Goal: Task Accomplishment & Management: Use online tool/utility

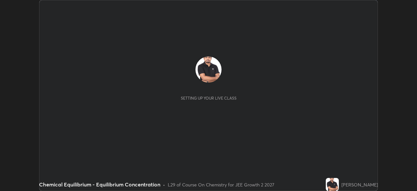
scroll to position [191, 417]
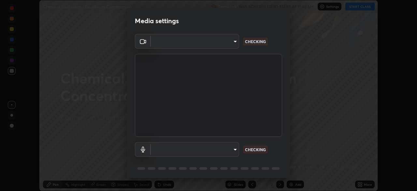
click at [362, 184] on div "Media settings ​ CHECKING ​ CHECKING 1 / 5 Next" at bounding box center [208, 95] width 417 height 191
type input "a6c09d3532ea2fb43736101803286e867d47047993e392948129e064bf5450bd"
type input "default"
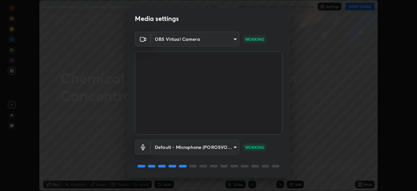
scroll to position [23, 0]
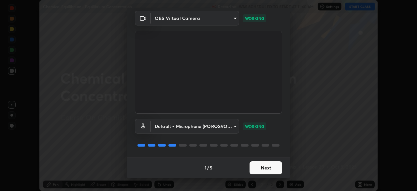
click at [270, 168] on button "Next" at bounding box center [266, 167] width 33 height 13
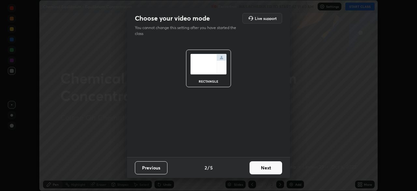
click at [271, 168] on button "Next" at bounding box center [266, 167] width 33 height 13
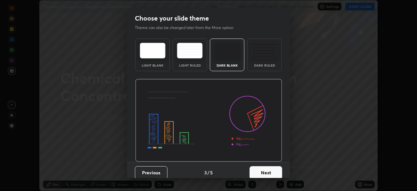
click at [269, 170] on button "Next" at bounding box center [266, 172] width 33 height 13
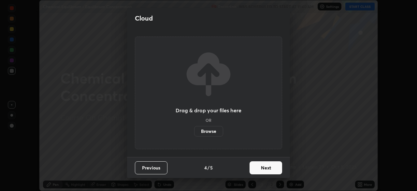
click at [269, 168] on button "Next" at bounding box center [266, 167] width 33 height 13
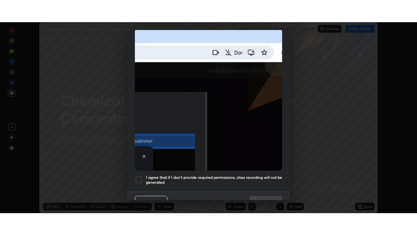
scroll to position [156, 0]
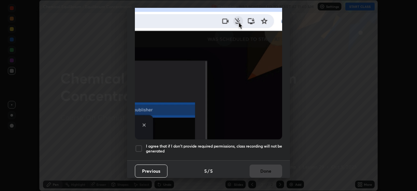
click at [138, 144] on div at bounding box center [139, 148] width 8 height 8
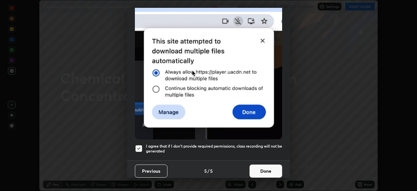
click at [270, 167] on button "Done" at bounding box center [266, 170] width 33 height 13
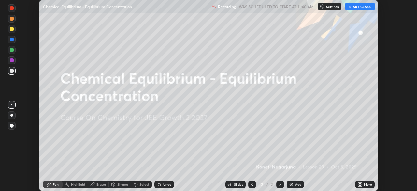
click at [361, 5] on button "START CLASS" at bounding box center [359, 7] width 29 height 8
click at [361, 185] on icon at bounding box center [361, 185] width 2 height 2
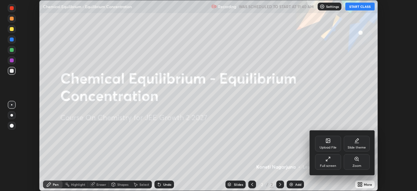
click at [326, 161] on div "Full screen" at bounding box center [328, 162] width 26 height 16
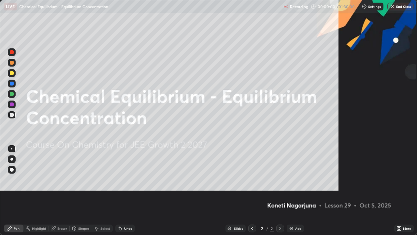
scroll to position [235, 417]
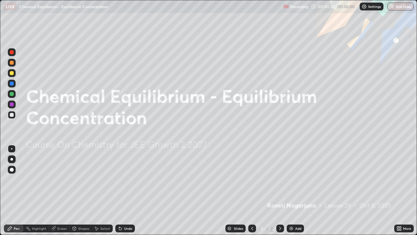
click at [294, 190] on div "Add" at bounding box center [295, 228] width 17 height 8
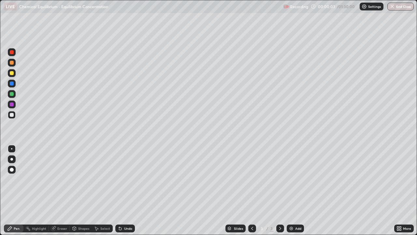
click at [293, 190] on div "Add" at bounding box center [295, 228] width 17 height 8
click at [292, 190] on img at bounding box center [291, 227] width 5 height 5
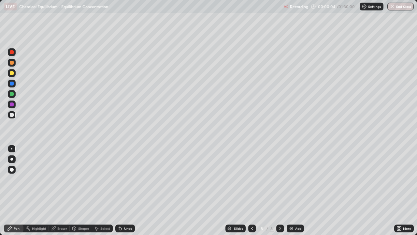
click at [292, 190] on img at bounding box center [291, 227] width 5 height 5
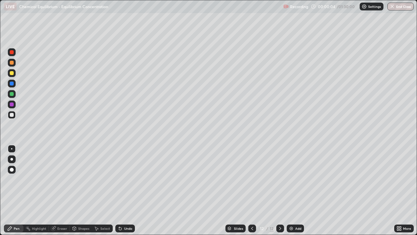
click at [292, 190] on img at bounding box center [291, 227] width 5 height 5
click at [252, 190] on icon at bounding box center [252, 227] width 5 height 5
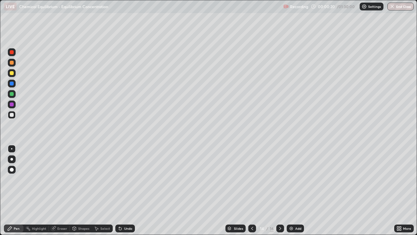
click at [252, 190] on icon at bounding box center [252, 227] width 5 height 5
click at [251, 190] on icon at bounding box center [252, 227] width 2 height 3
click at [252, 190] on icon at bounding box center [252, 227] width 2 height 3
click at [252, 190] on icon at bounding box center [252, 227] width 5 height 5
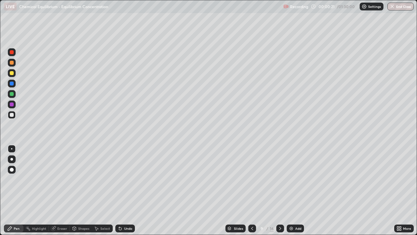
click at [252, 190] on icon at bounding box center [252, 227] width 5 height 5
click at [252, 190] on icon at bounding box center [252, 227] width 2 height 3
click at [252, 190] on icon at bounding box center [252, 227] width 5 height 5
click at [251, 190] on icon at bounding box center [252, 227] width 5 height 5
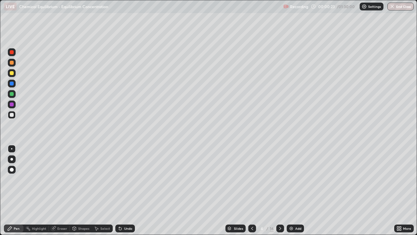
click at [251, 190] on icon at bounding box center [252, 227] width 5 height 5
click at [252, 190] on icon at bounding box center [252, 227] width 5 height 5
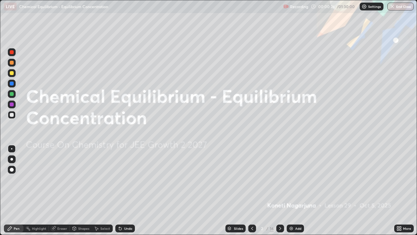
click at [279, 190] on icon at bounding box center [280, 227] width 5 height 5
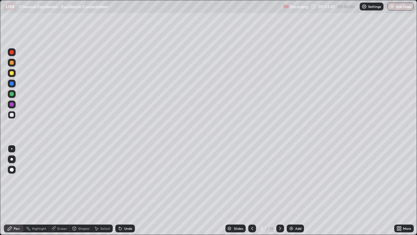
click at [12, 74] on div at bounding box center [12, 73] width 4 height 4
click at [11, 51] on div at bounding box center [12, 52] width 4 height 4
click at [13, 73] on div at bounding box center [12, 73] width 4 height 4
click at [12, 95] on div at bounding box center [12, 94] width 4 height 4
click at [122, 190] on div "Undo" at bounding box center [125, 228] width 20 height 8
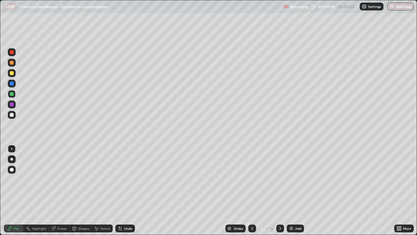
click at [119, 190] on icon at bounding box center [120, 228] width 3 height 3
click at [124, 190] on div "Undo" at bounding box center [128, 227] width 8 height 3
click at [11, 74] on div at bounding box center [12, 73] width 4 height 4
click at [12, 116] on div at bounding box center [12, 115] width 4 height 4
click at [12, 74] on div at bounding box center [12, 73] width 4 height 4
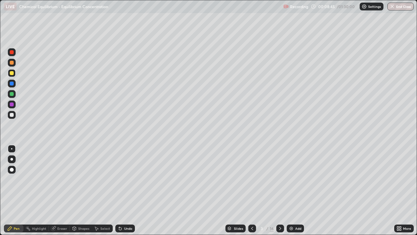
click at [13, 83] on div at bounding box center [12, 83] width 4 height 4
click at [280, 190] on icon at bounding box center [280, 227] width 5 height 5
click at [252, 190] on icon at bounding box center [252, 227] width 2 height 3
click at [296, 190] on div "Add" at bounding box center [298, 227] width 6 height 3
click at [252, 190] on icon at bounding box center [252, 227] width 5 height 5
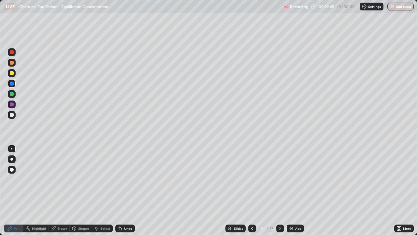
click at [280, 190] on icon at bounding box center [280, 227] width 5 height 5
click at [13, 115] on div at bounding box center [12, 115] width 4 height 4
click at [11, 104] on div at bounding box center [12, 104] width 4 height 4
click at [12, 115] on div at bounding box center [12, 115] width 4 height 4
click at [12, 84] on div at bounding box center [12, 83] width 4 height 4
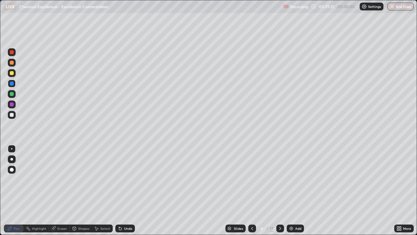
click at [11, 105] on div at bounding box center [12, 104] width 4 height 4
click at [287, 190] on div "Add" at bounding box center [295, 228] width 17 height 8
click at [13, 54] on div at bounding box center [12, 52] width 8 height 8
click at [124, 190] on div "Undo" at bounding box center [128, 227] width 8 height 3
click at [125, 190] on div "Undo" at bounding box center [128, 227] width 8 height 3
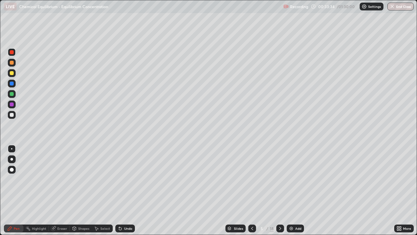
click at [10, 74] on div at bounding box center [12, 73] width 4 height 4
